Goal: Use online tool/utility

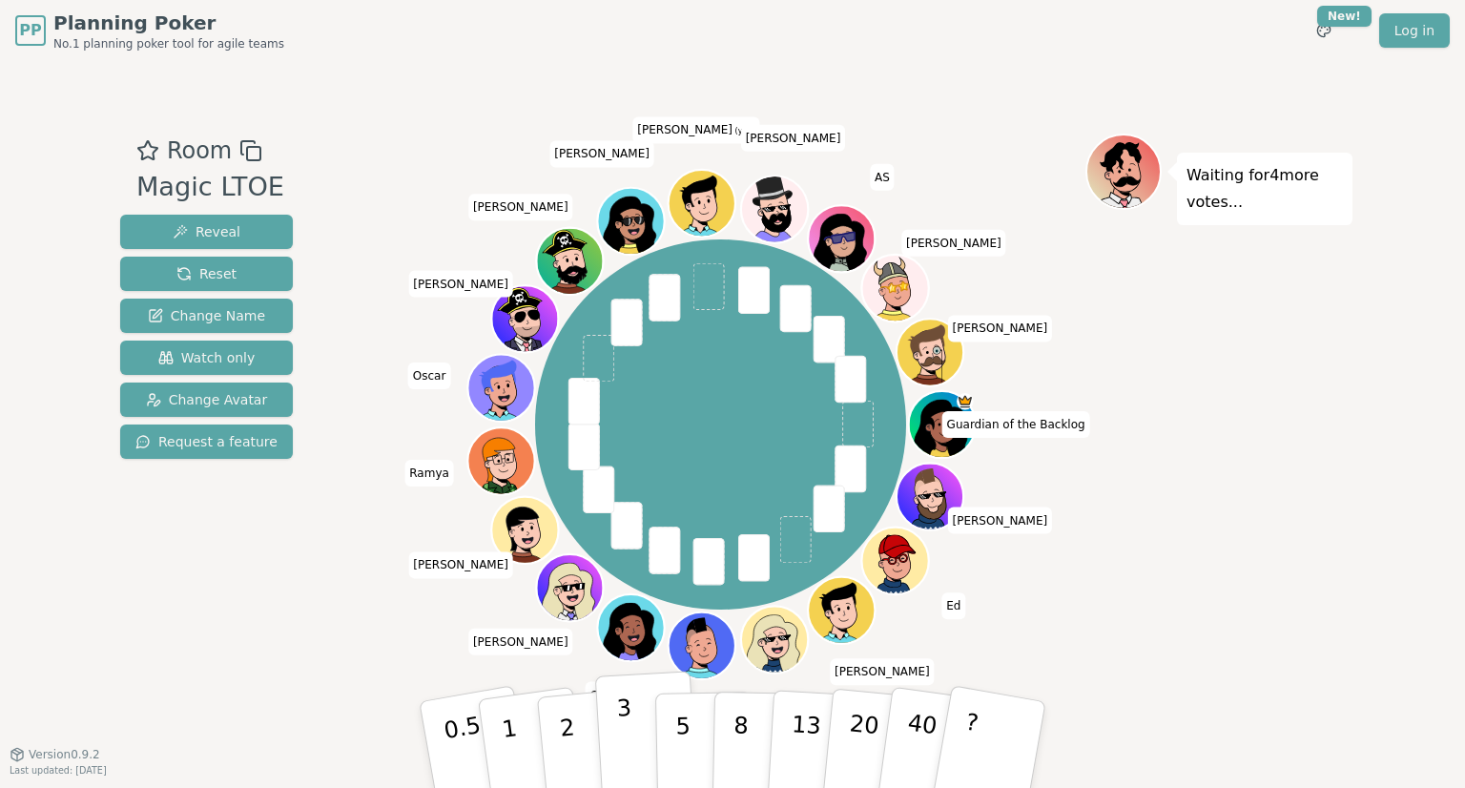
click at [611, 721] on button "3" at bounding box center [647, 745] width 104 height 149
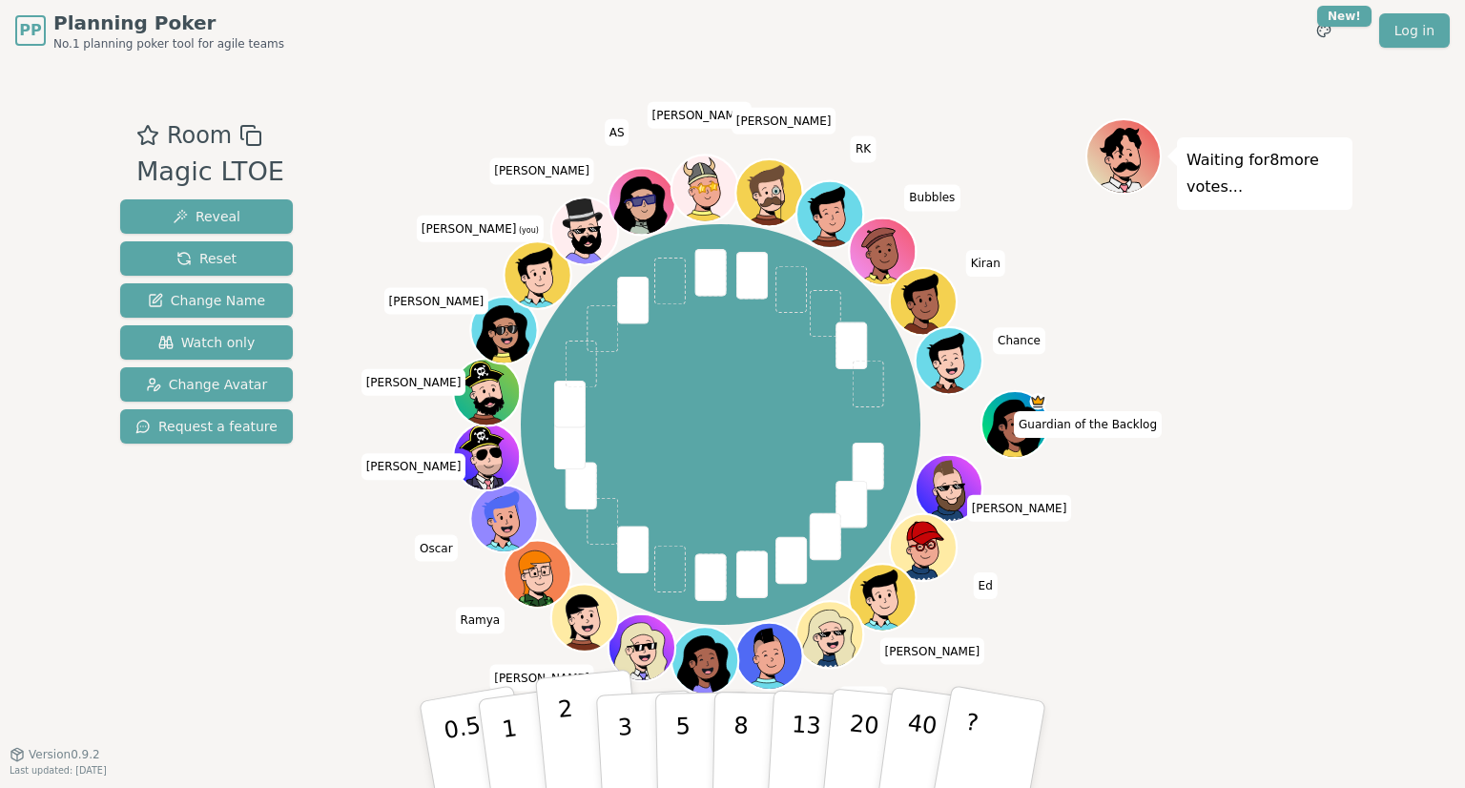
click at [572, 728] on button "2" at bounding box center [589, 746] width 109 height 152
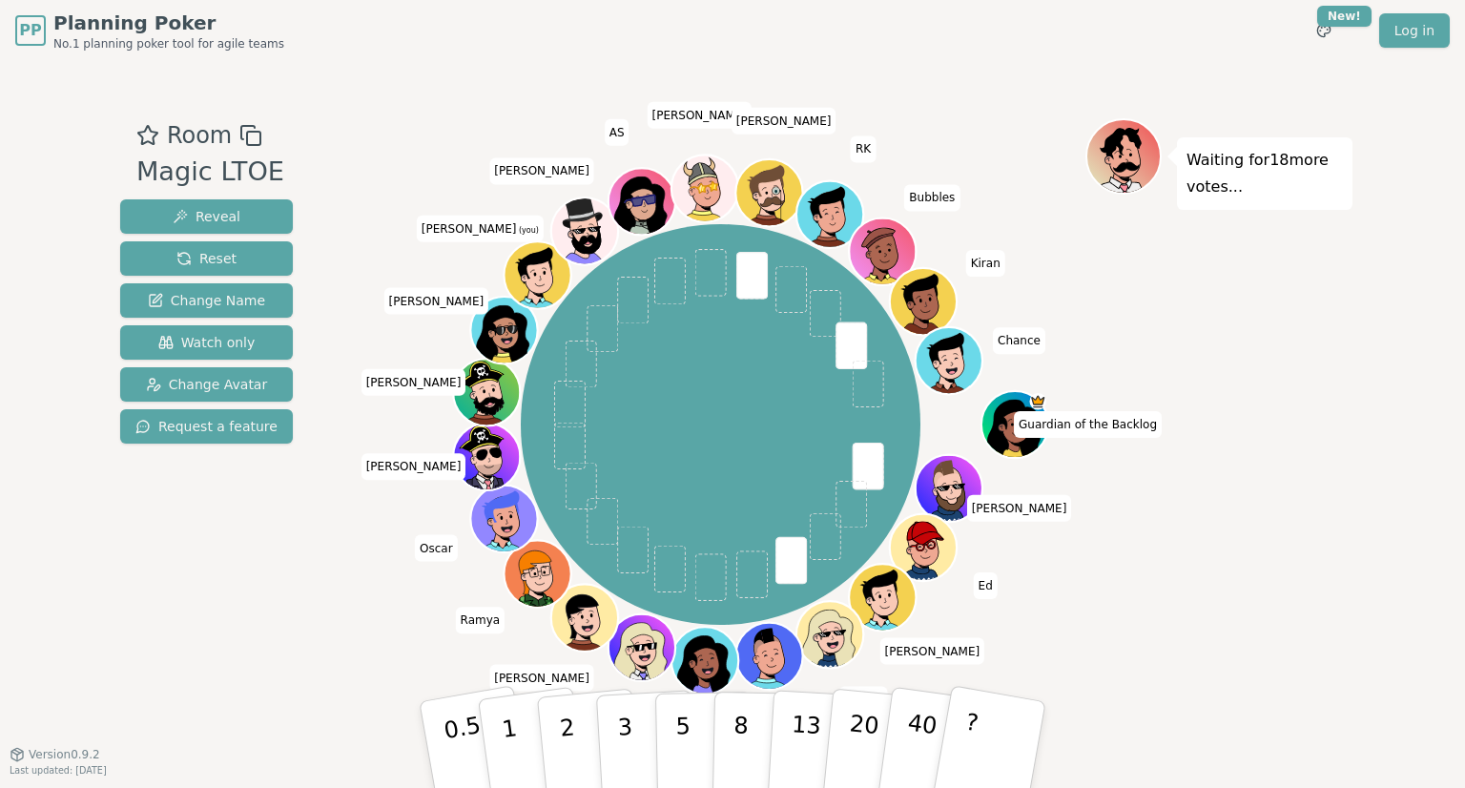
click at [19, 306] on div "PP Planning Poker No.1 planning poker tool for agile teams Toggle theme New! Lo…" at bounding box center [732, 394] width 1465 height 788
click at [1251, 543] on div "Waiting for 18 more votes..." at bounding box center [1219, 406] width 267 height 577
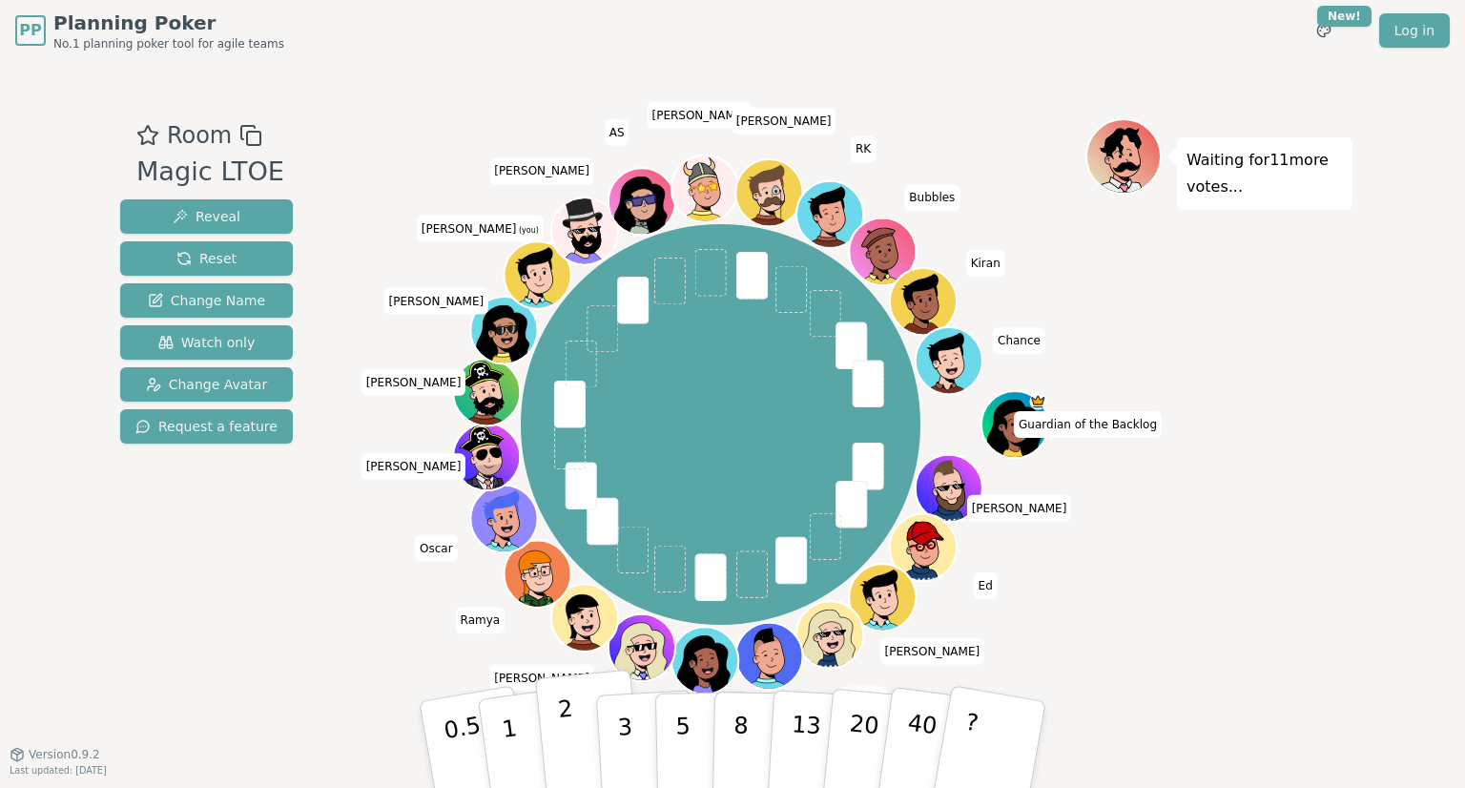
click at [578, 759] on button "2" at bounding box center [589, 746] width 109 height 152
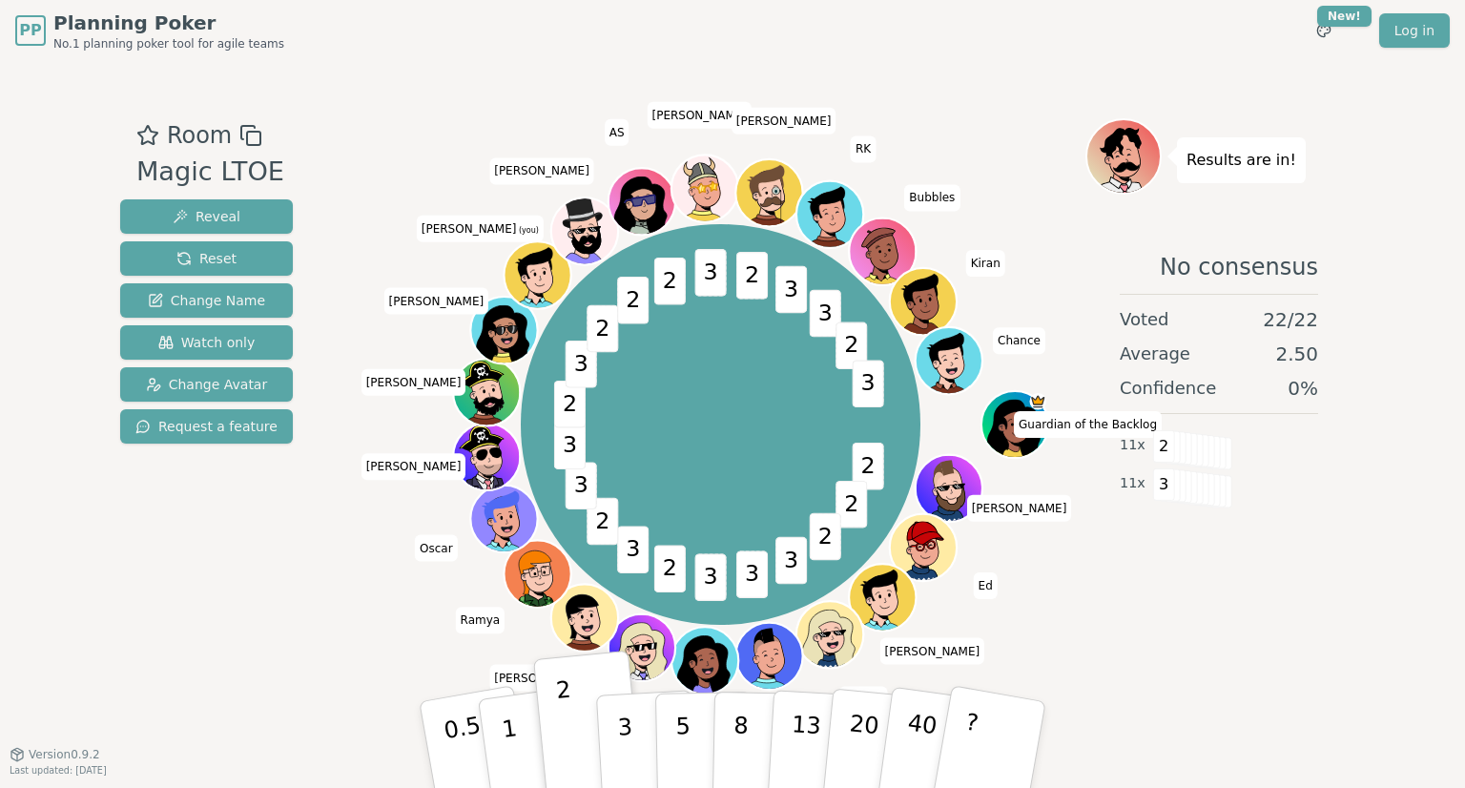
click at [618, 746] on p "3" at bounding box center [627, 766] width 21 height 104
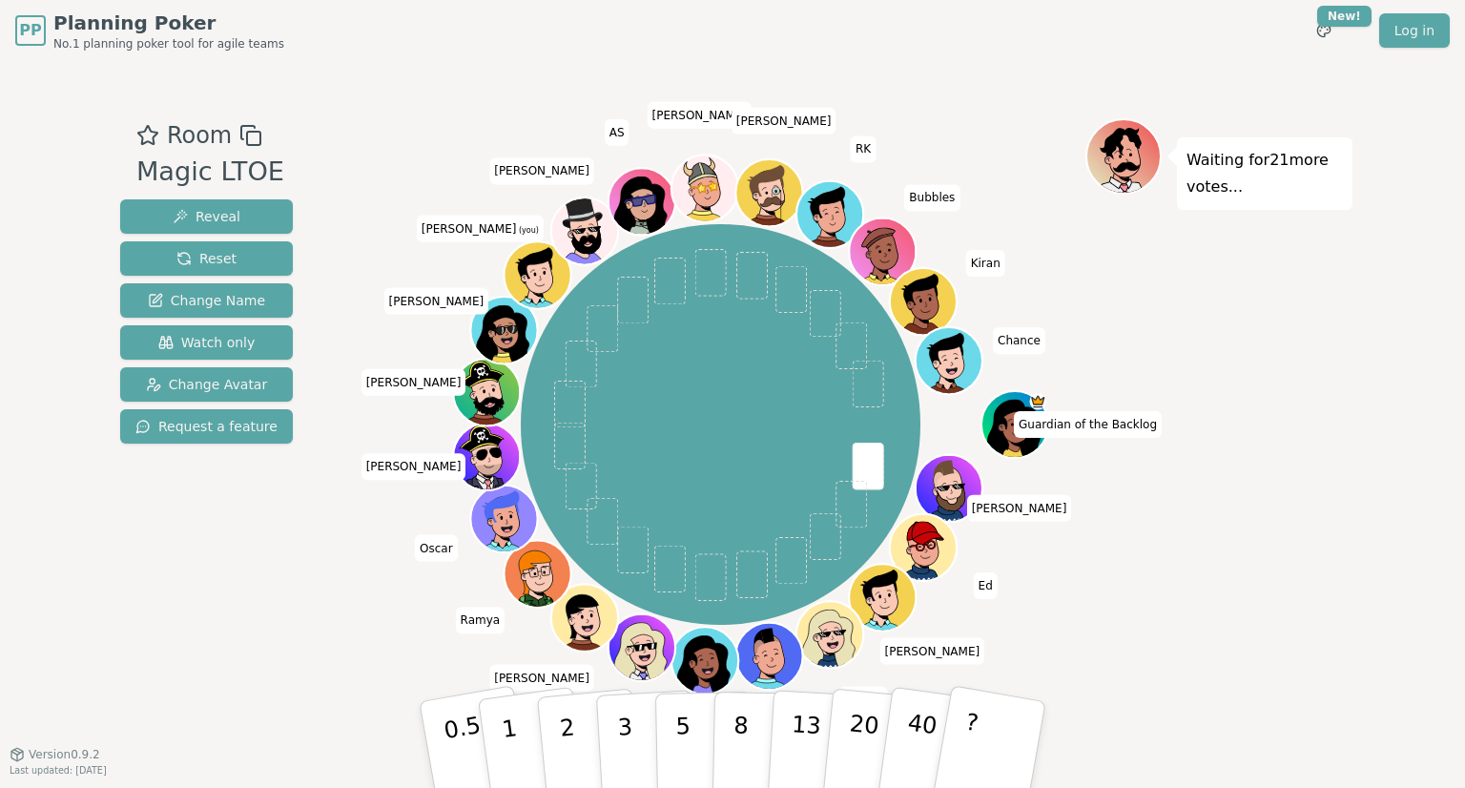
click at [16, 317] on div "PP Planning Poker No.1 planning poker tool for agile teams Toggle theme New! Lo…" at bounding box center [732, 394] width 1465 height 788
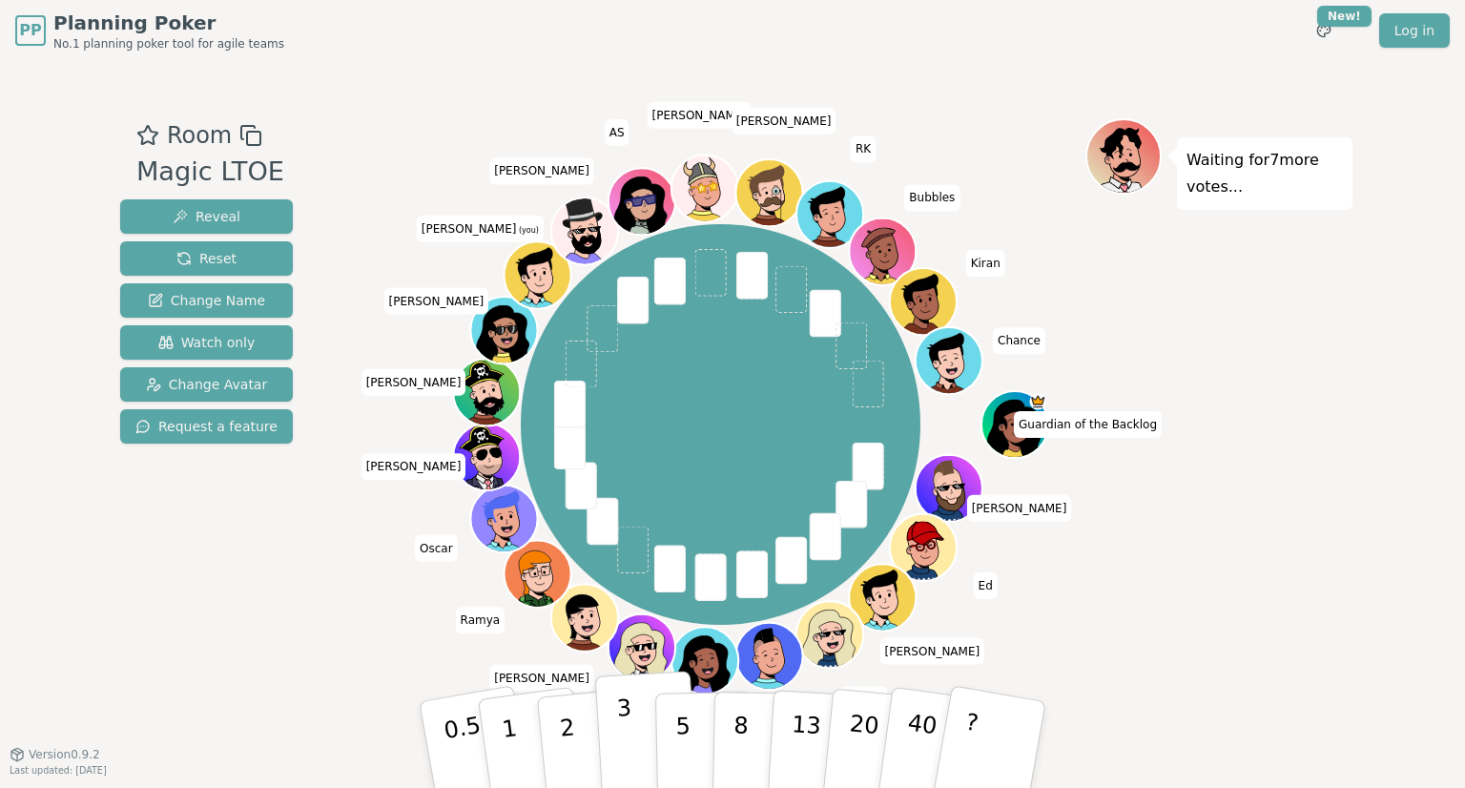
click at [629, 753] on p "3" at bounding box center [626, 747] width 21 height 104
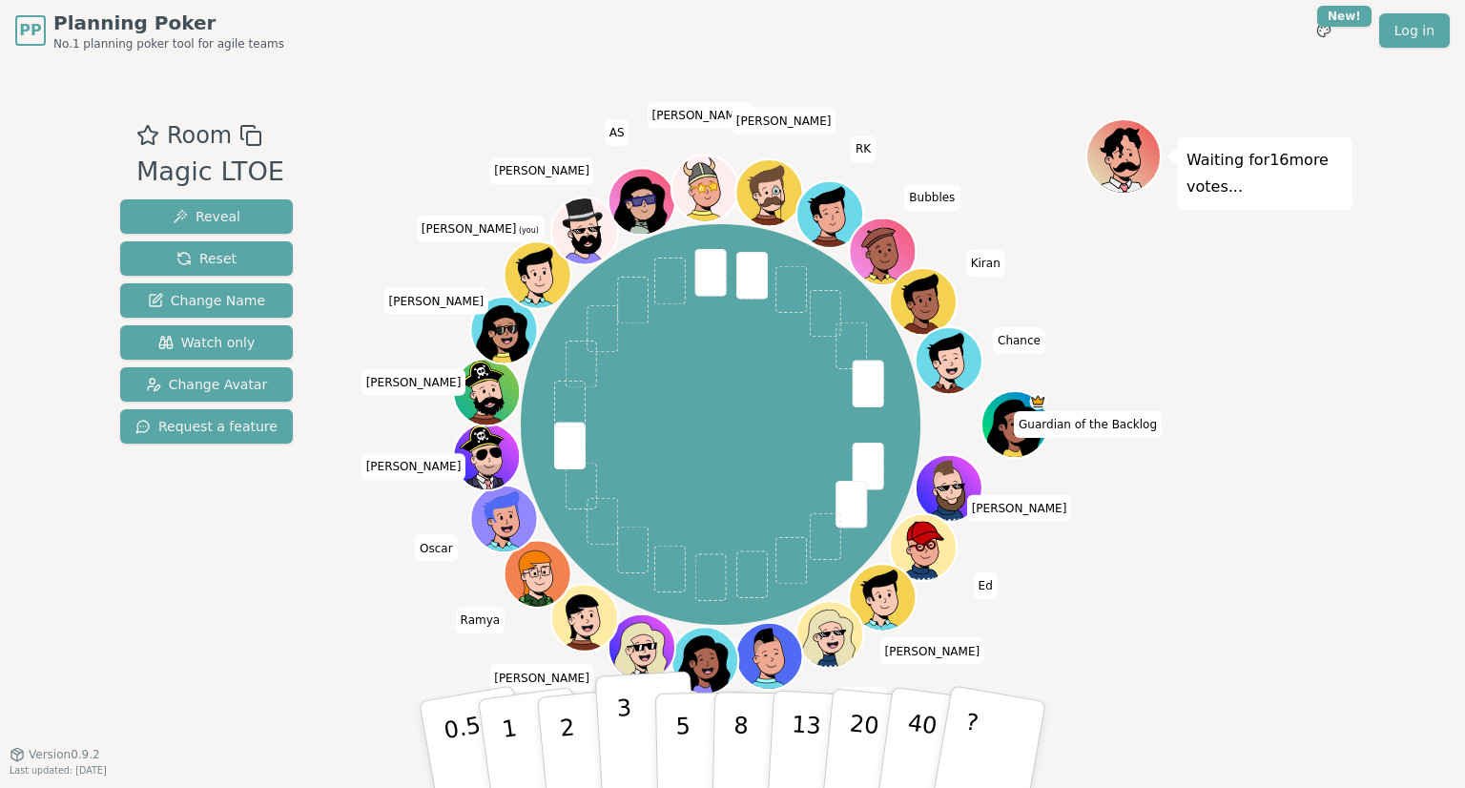
click at [634, 746] on button "3" at bounding box center [647, 745] width 104 height 149
click at [1172, 548] on div "Waiting for 18 more votes..." at bounding box center [1219, 406] width 267 height 577
click at [618, 727] on p "3" at bounding box center [626, 747] width 21 height 104
